Goal: Task Accomplishment & Management: Manage account settings

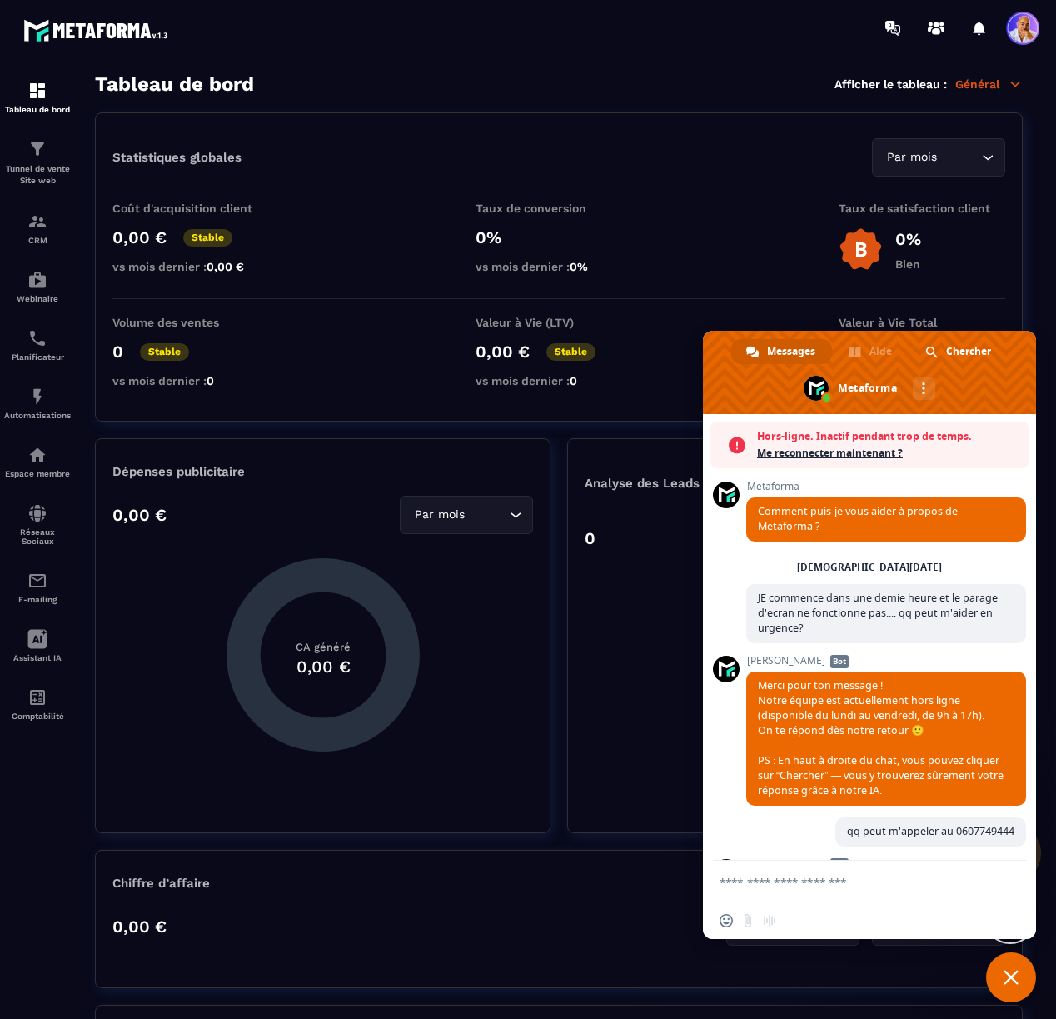
scroll to position [7918, 0]
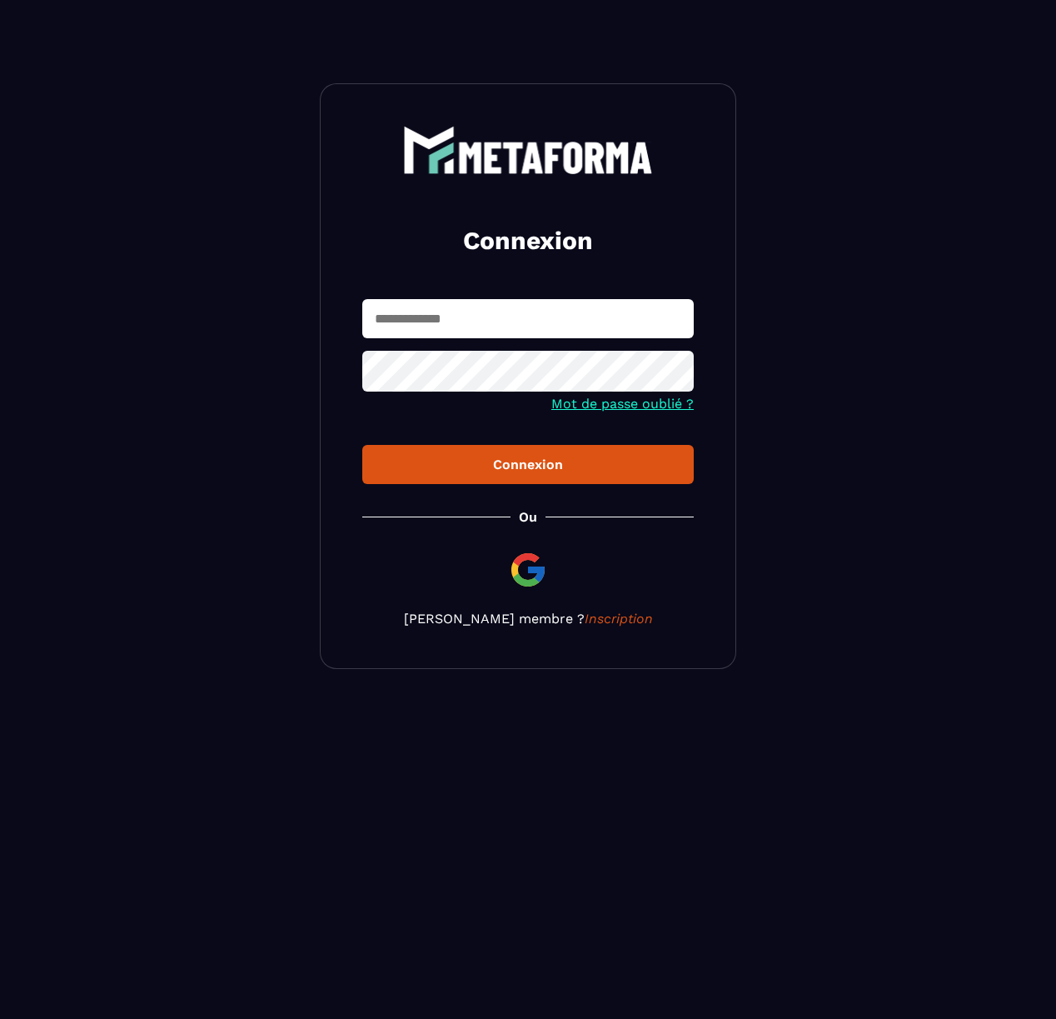
type input "**********"
click at [531, 465] on div "Connexion" at bounding box center [528, 465] width 305 height 16
